Goal: Find specific page/section: Find specific page/section

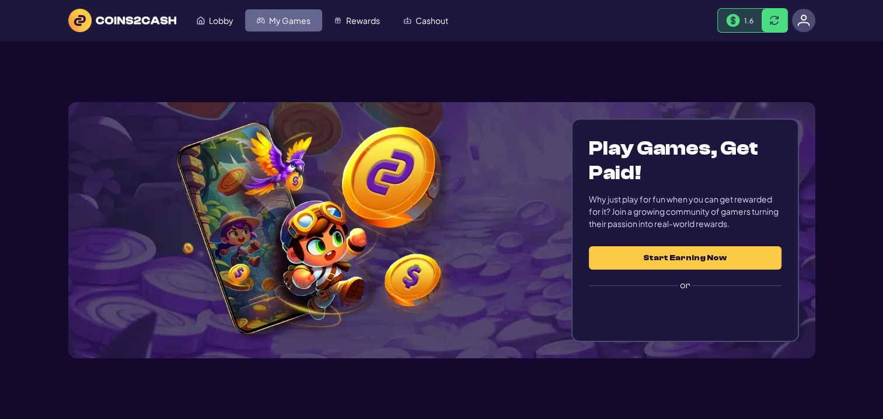
click at [279, 21] on span "My Games" at bounding box center [289, 20] width 41 height 8
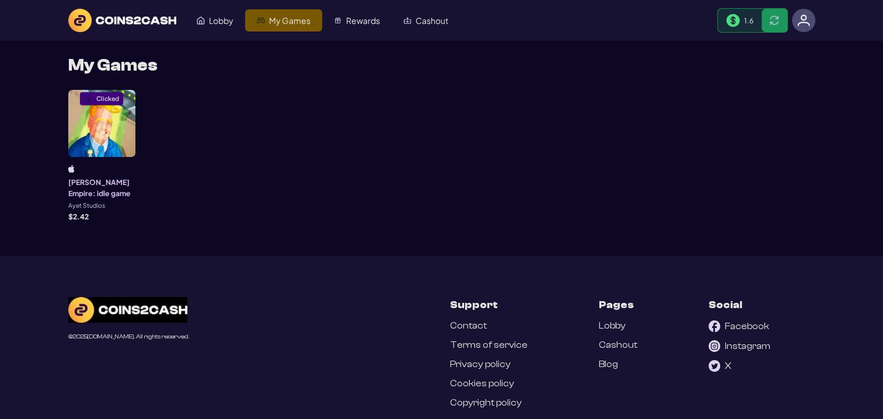
click at [105, 117] on div "Clicked" at bounding box center [101, 123] width 67 height 67
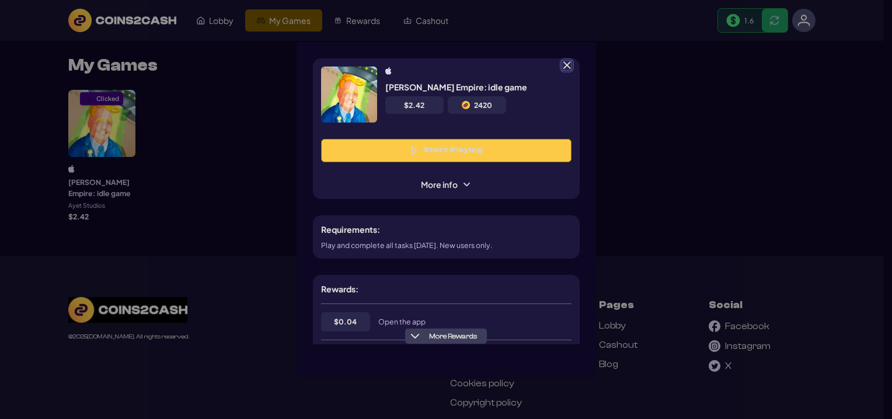
click at [567, 65] on span at bounding box center [566, 65] width 11 height 11
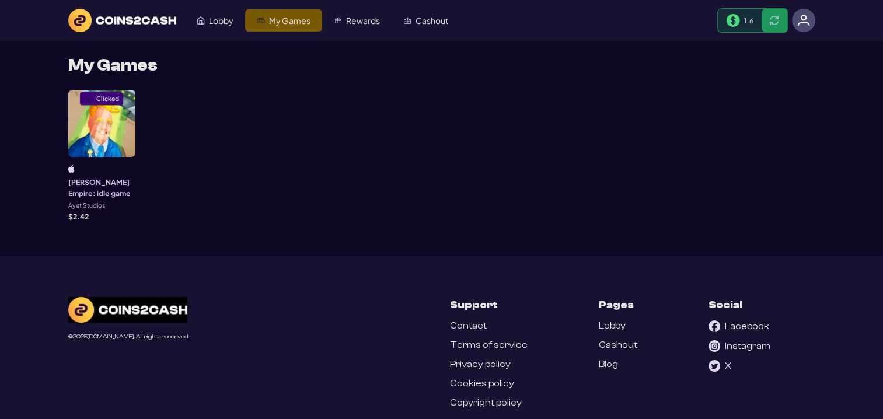
click at [807, 20] on img at bounding box center [803, 20] width 13 height 13
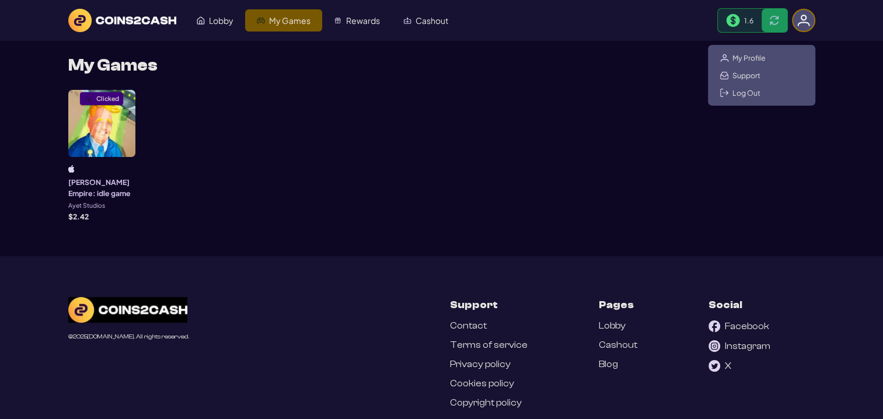
click at [753, 63] on div "My Profile Support Log Out" at bounding box center [761, 75] width 107 height 61
click at [753, 61] on span "My Profile" at bounding box center [748, 57] width 33 height 9
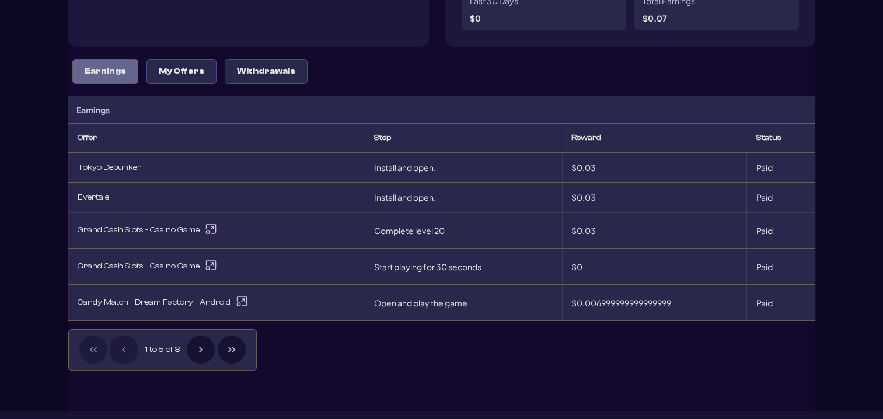
scroll to position [233, 0]
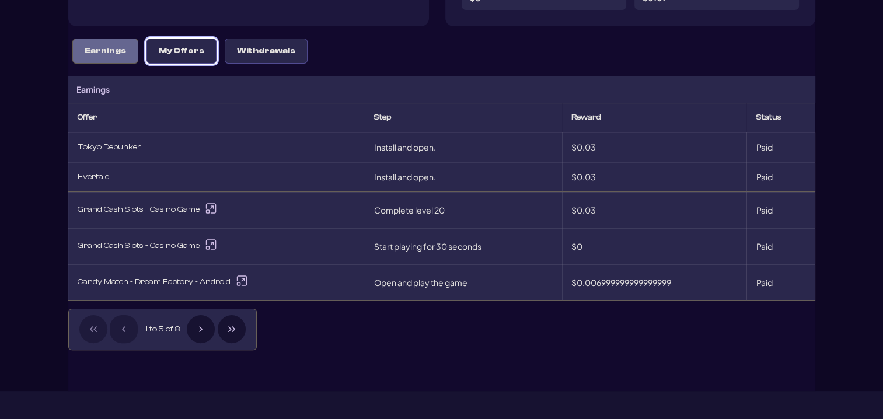
click at [178, 39] on button "My Offers" at bounding box center [181, 51] width 70 height 25
